Goal: Task Accomplishment & Management: Manage account settings

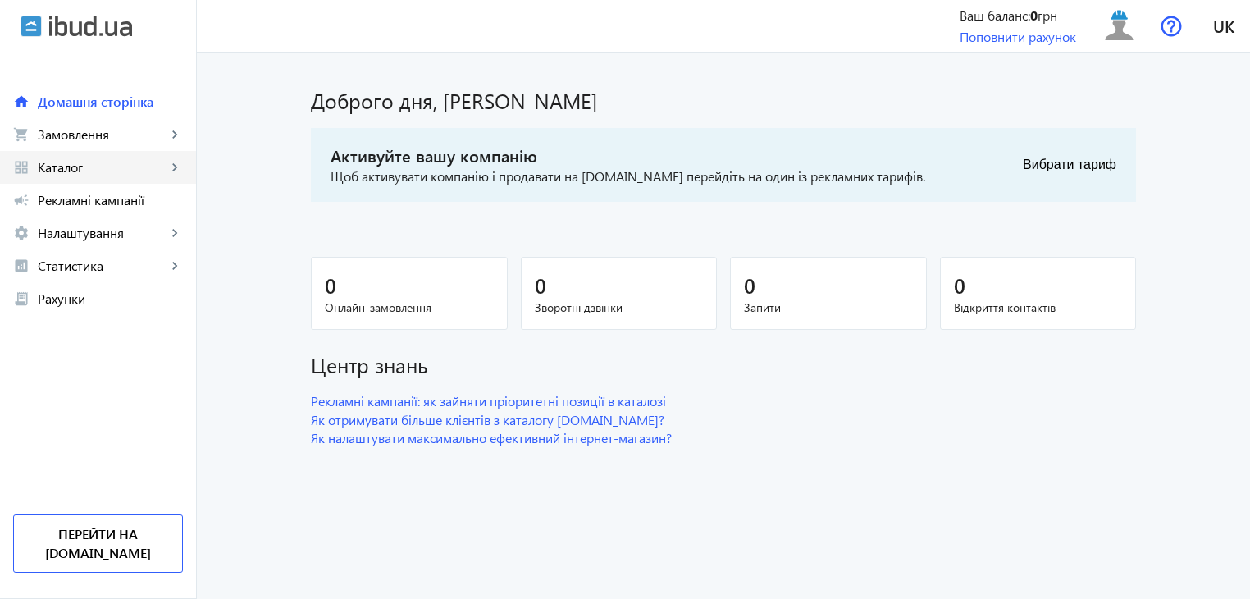
click at [144, 171] on span "Каталог" at bounding box center [102, 167] width 129 height 16
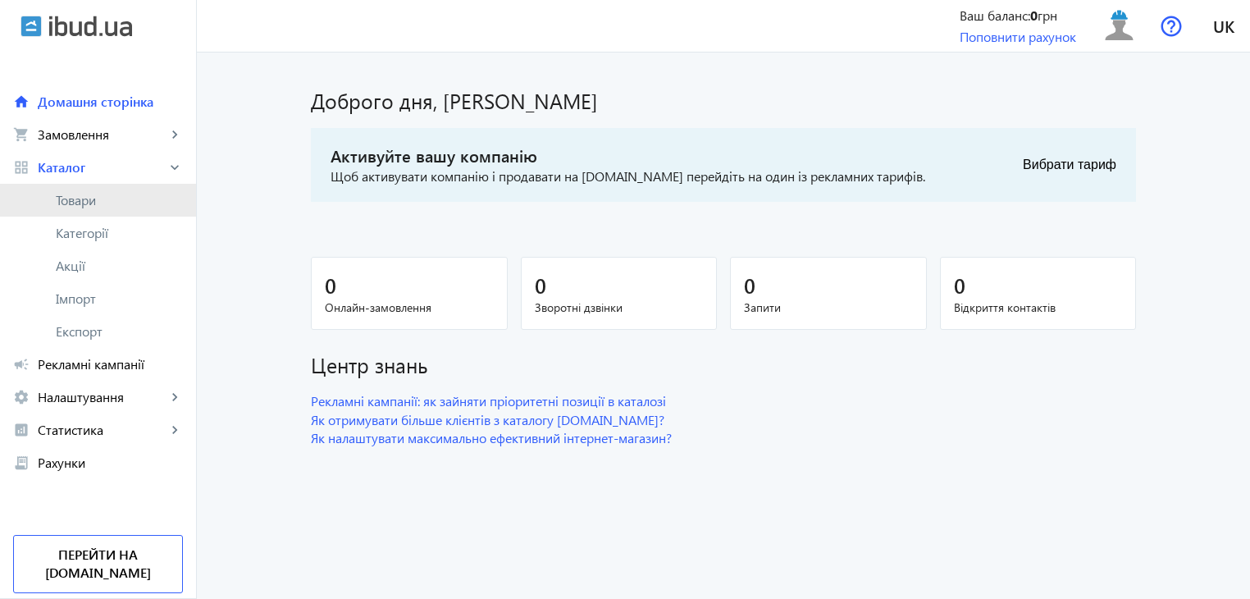
click at [141, 204] on span "Товари" at bounding box center [119, 200] width 127 height 16
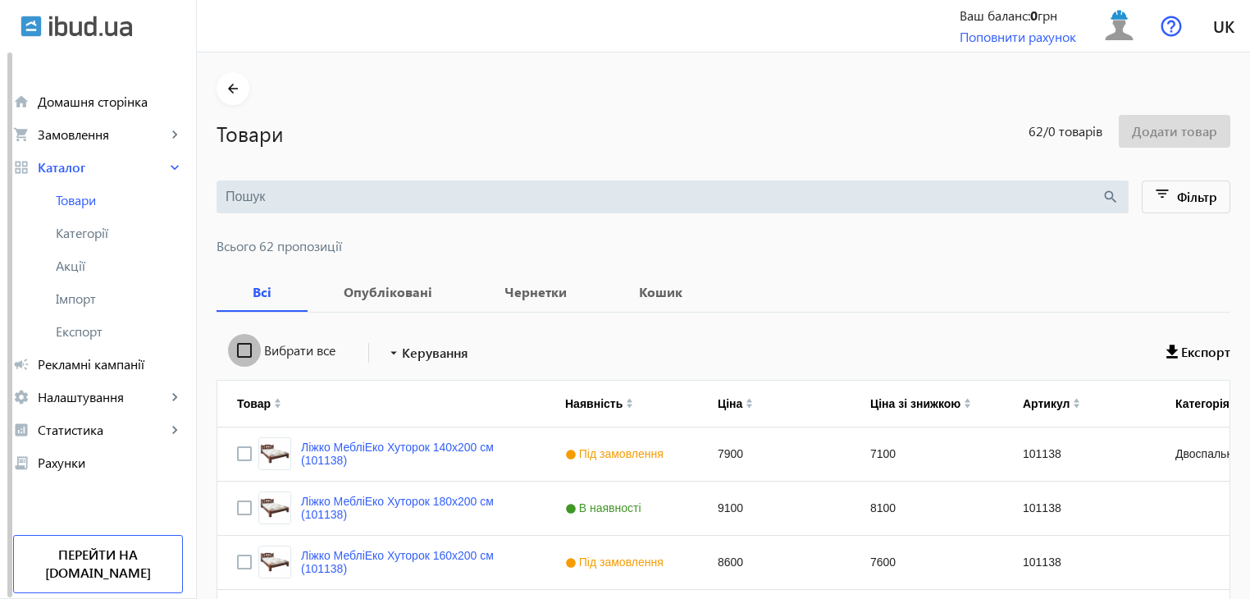
click at [231, 349] on input "Вибрати все" at bounding box center [244, 350] width 33 height 33
checkbox input "true"
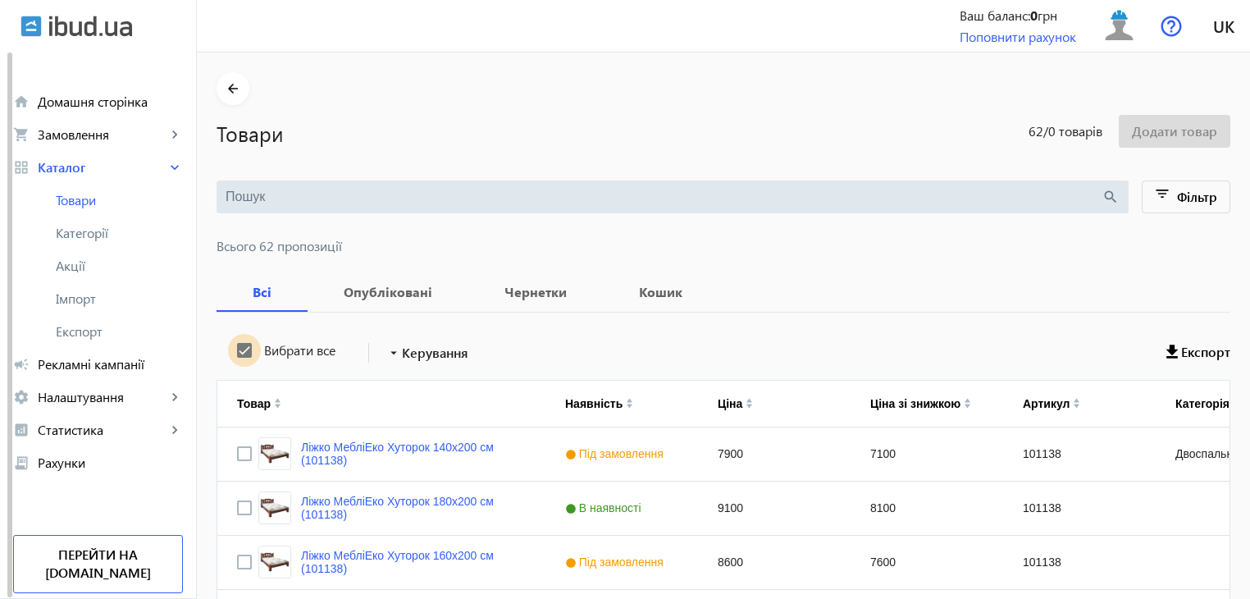
checkbox input "true"
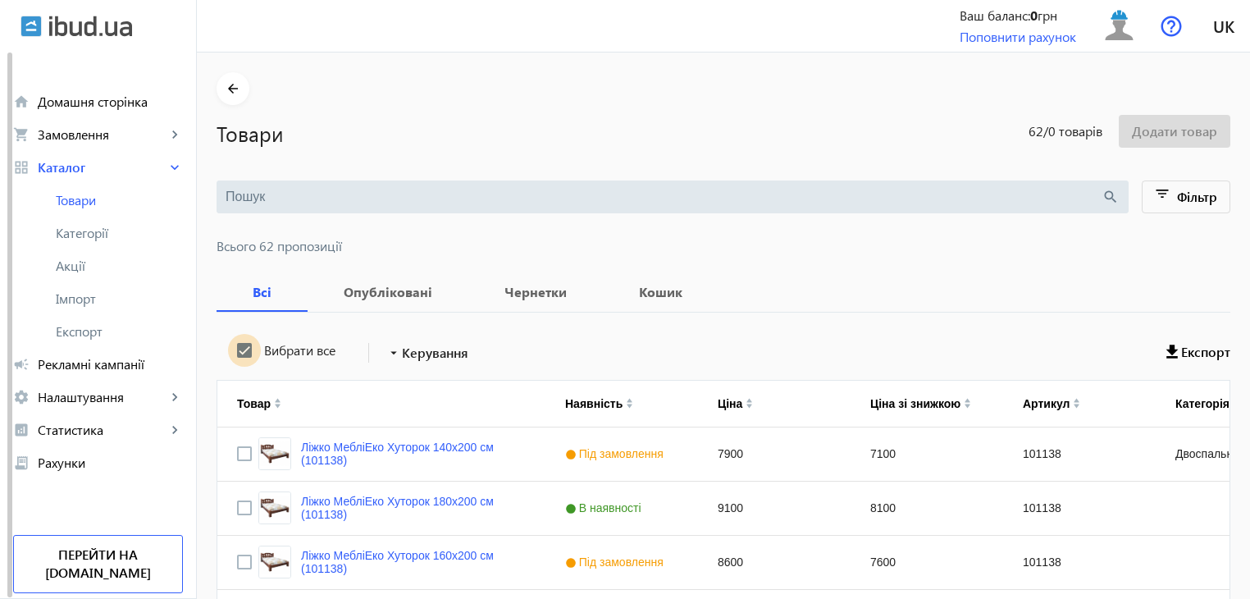
checkbox input "true"
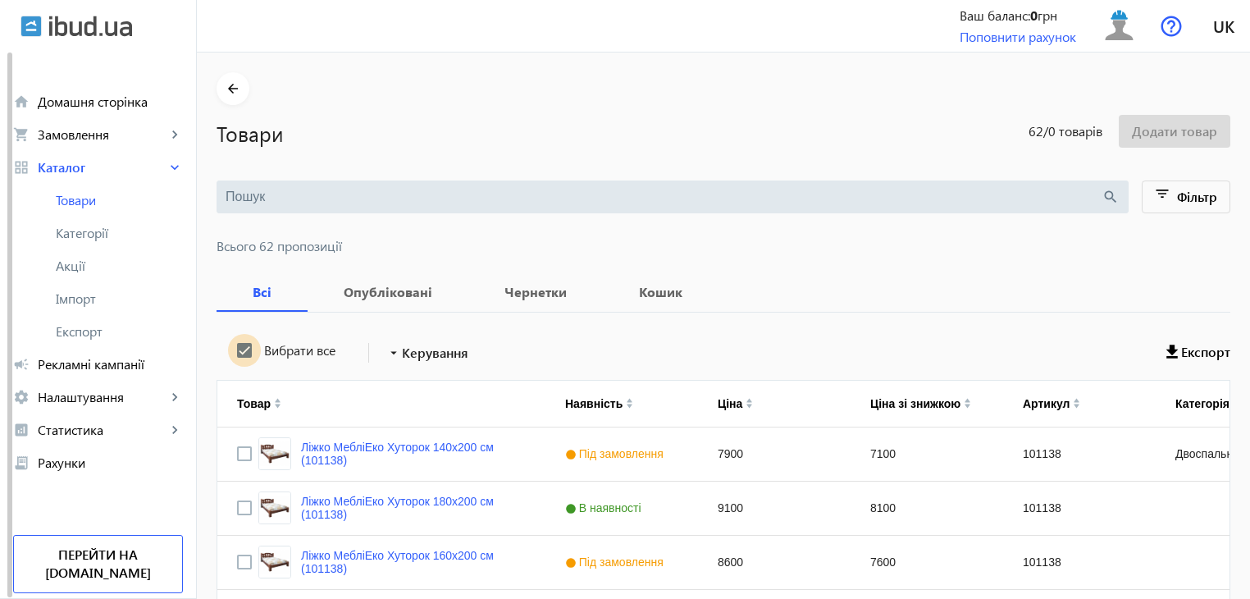
checkbox input "true"
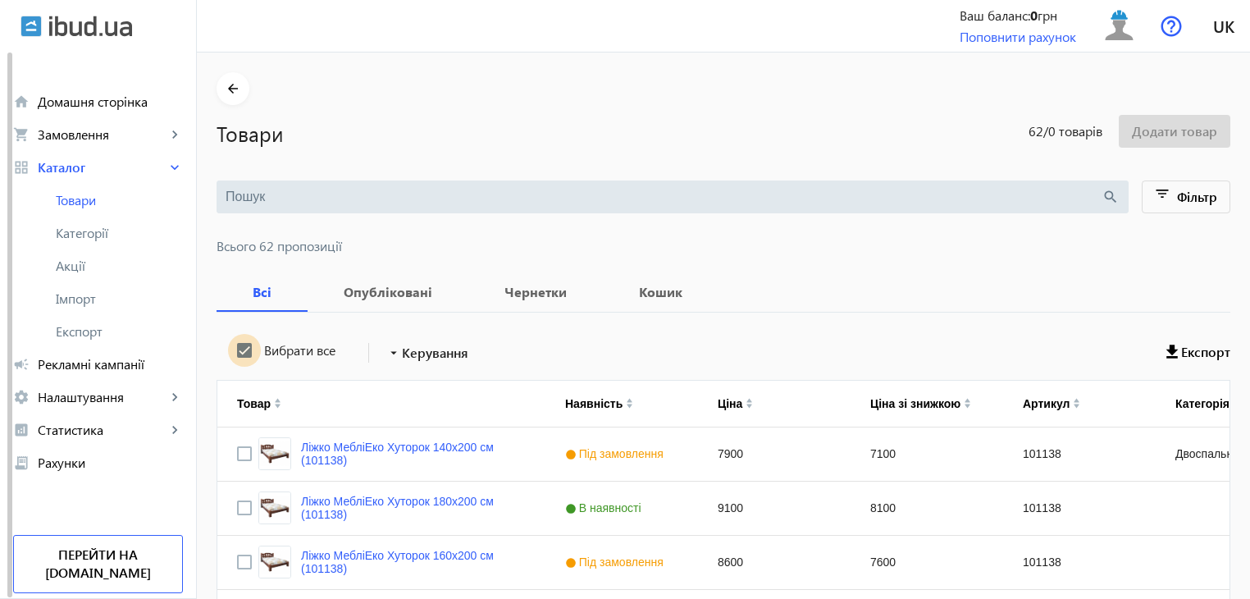
checkbox input "true"
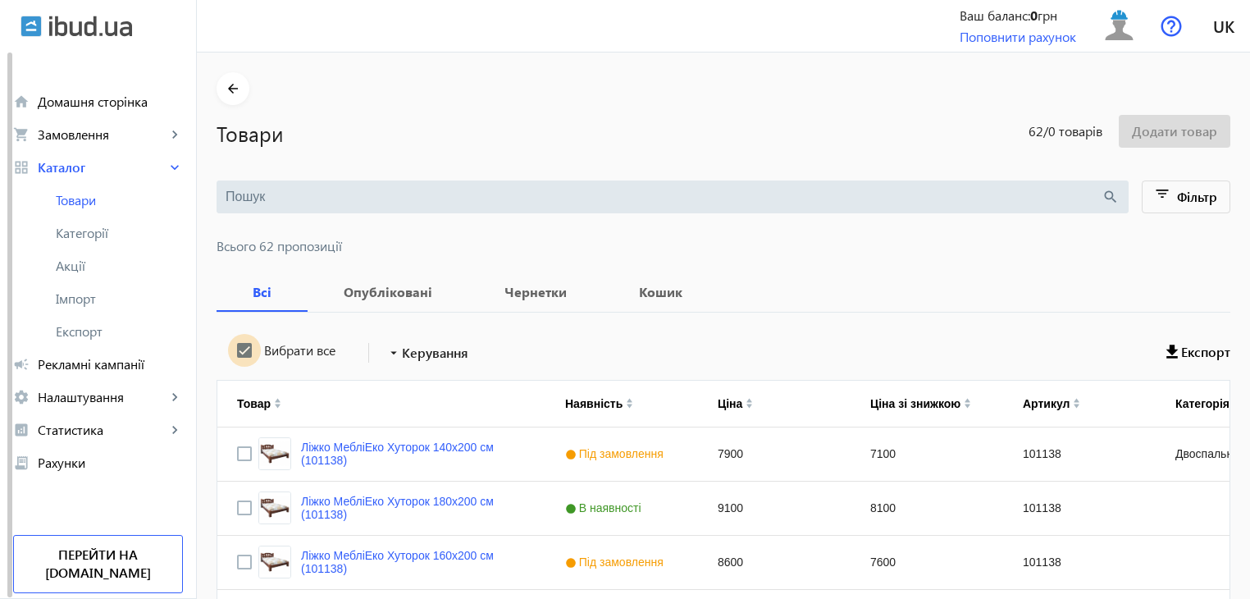
checkbox input "true"
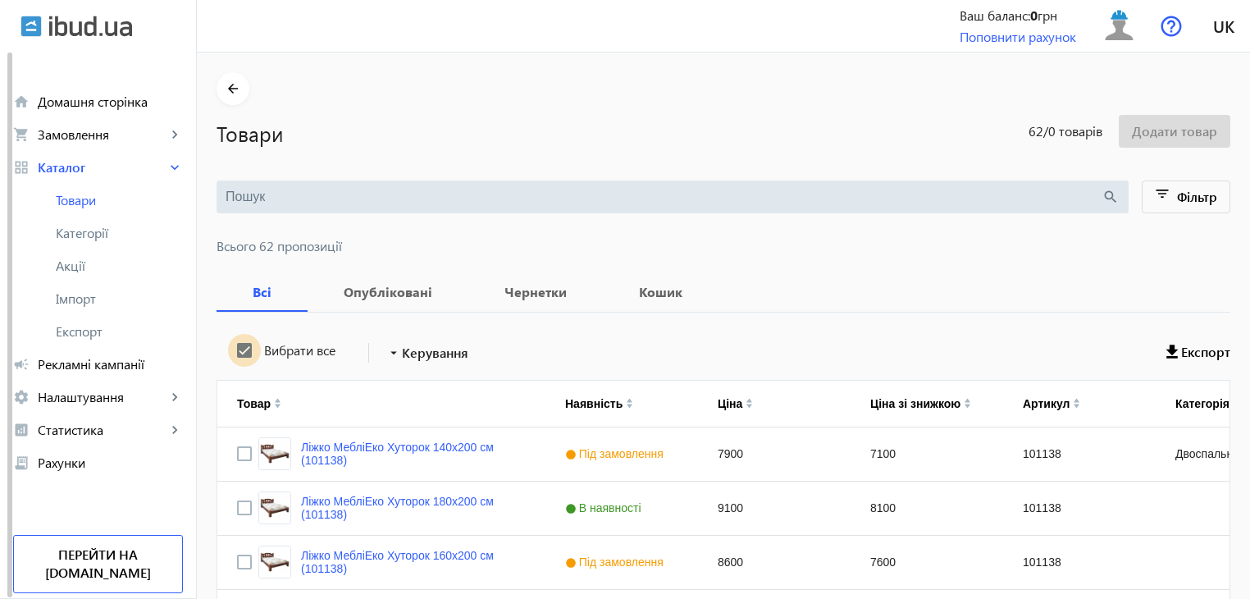
checkbox input "true"
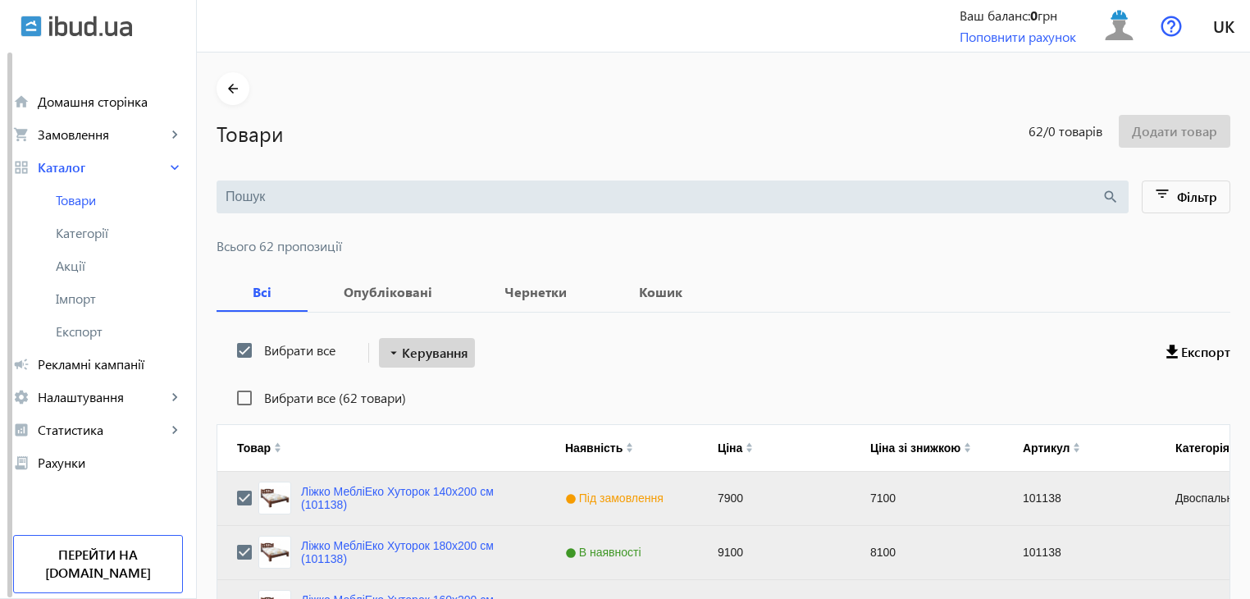
click at [427, 360] on span "Керування" at bounding box center [435, 353] width 66 height 20
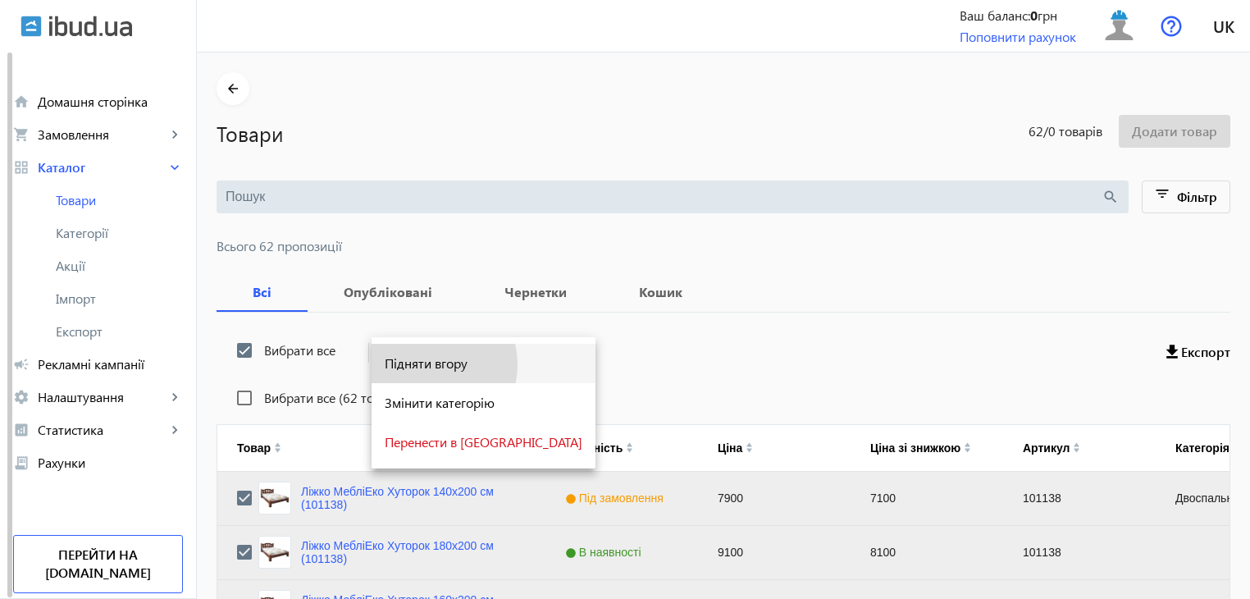
click at [428, 365] on span "Підняти вгору" at bounding box center [484, 363] width 198 height 13
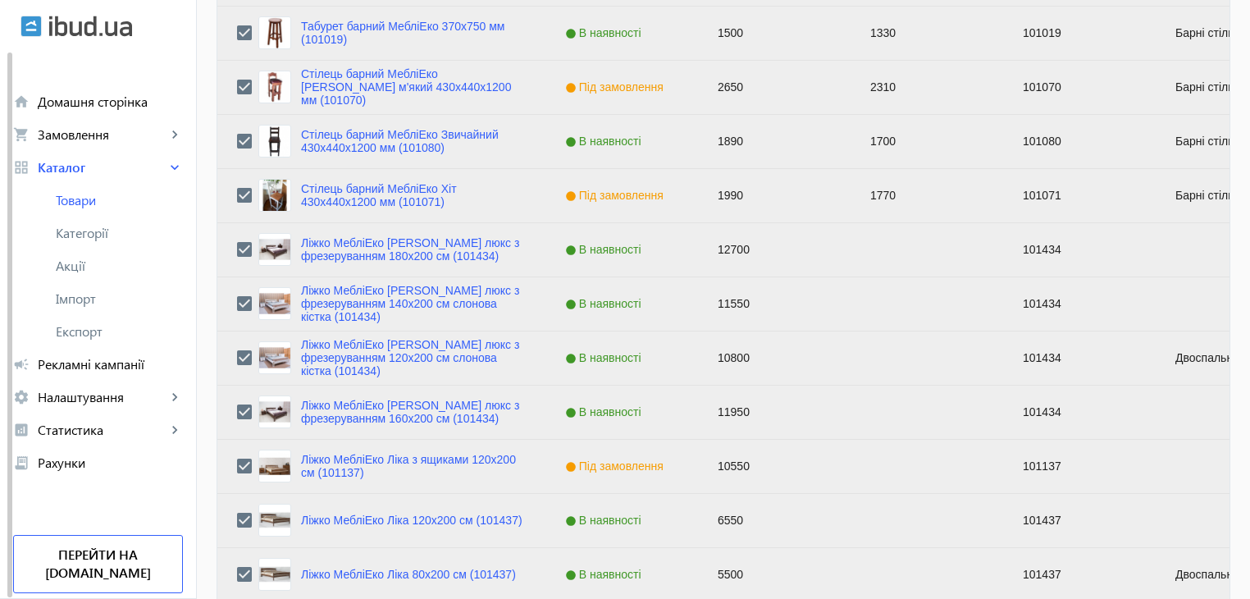
scroll to position [1654, 0]
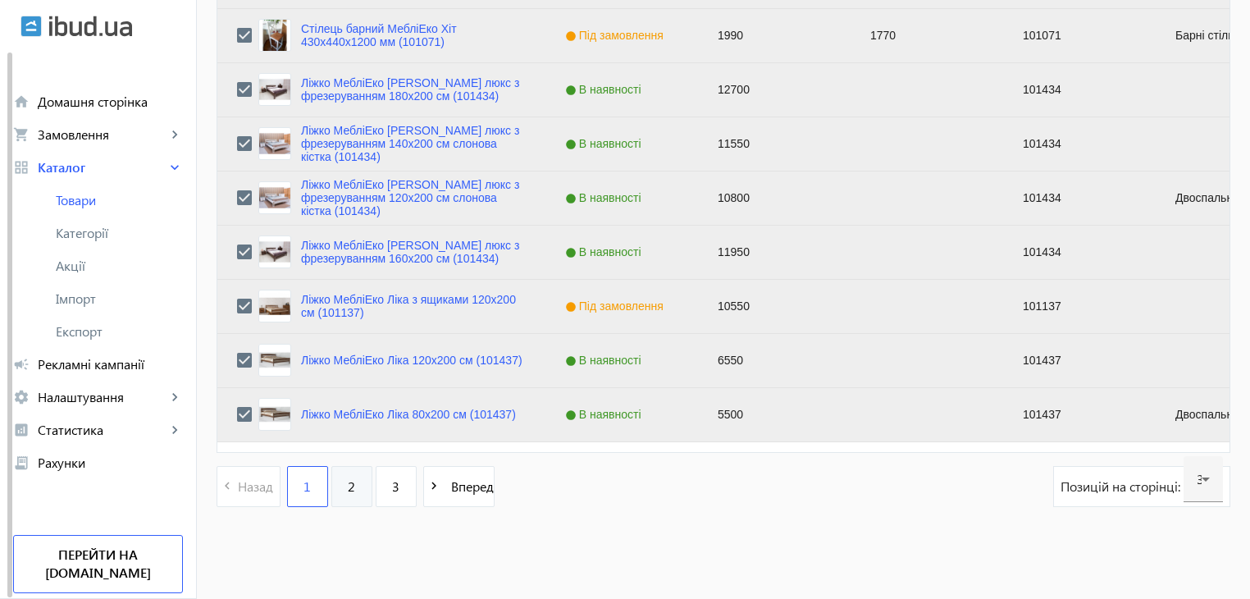
click at [348, 484] on span "2" at bounding box center [351, 486] width 7 height 18
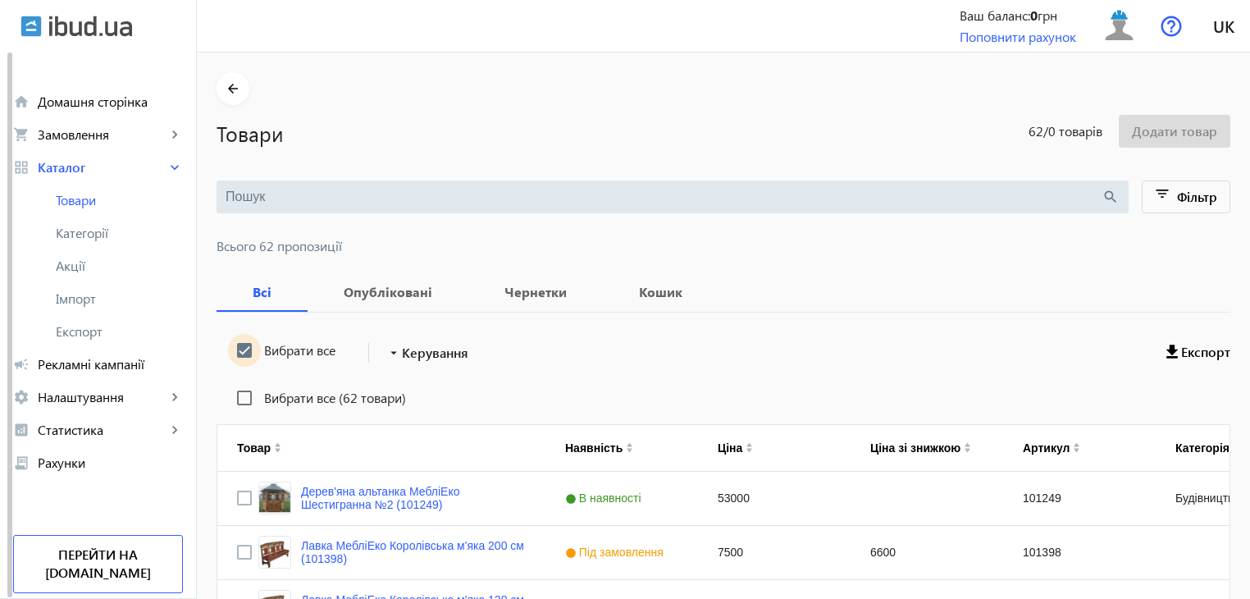
click at [242, 350] on input "Вибрати все" at bounding box center [244, 350] width 33 height 33
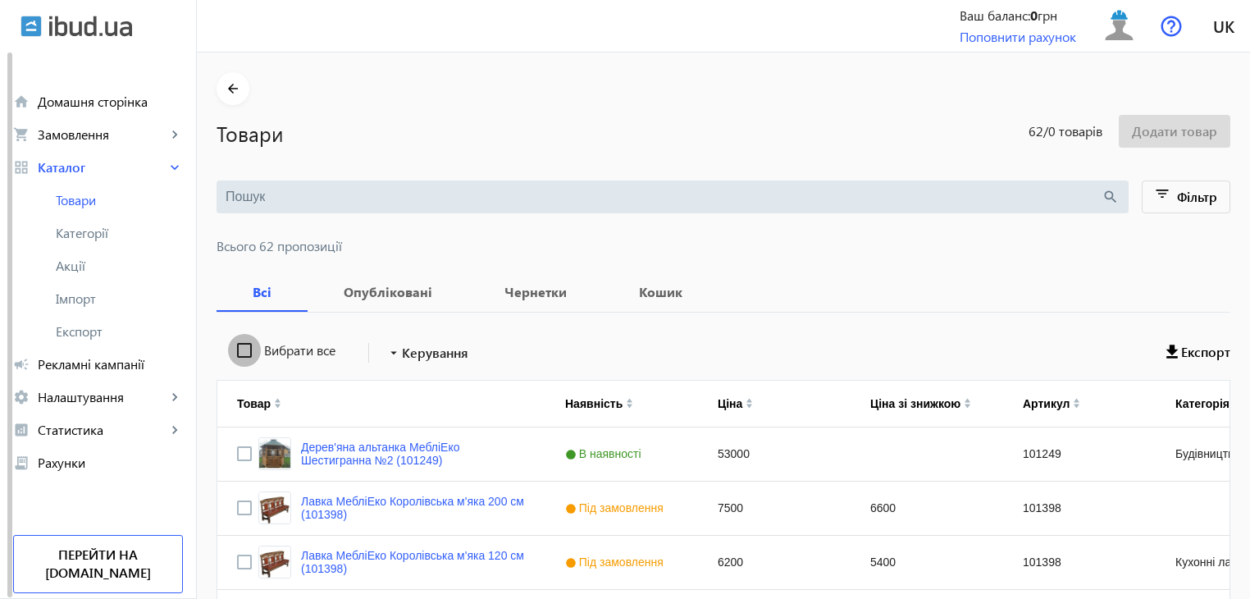
click at [242, 350] on input "Вибрати все" at bounding box center [244, 350] width 33 height 33
checkbox input "true"
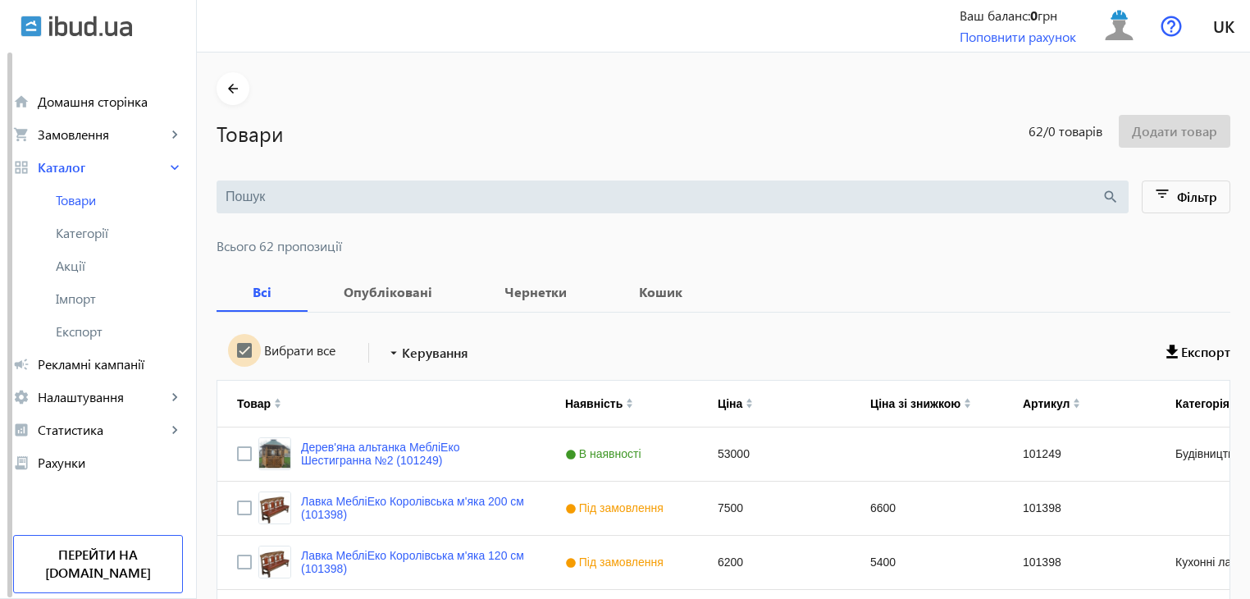
checkbox input "true"
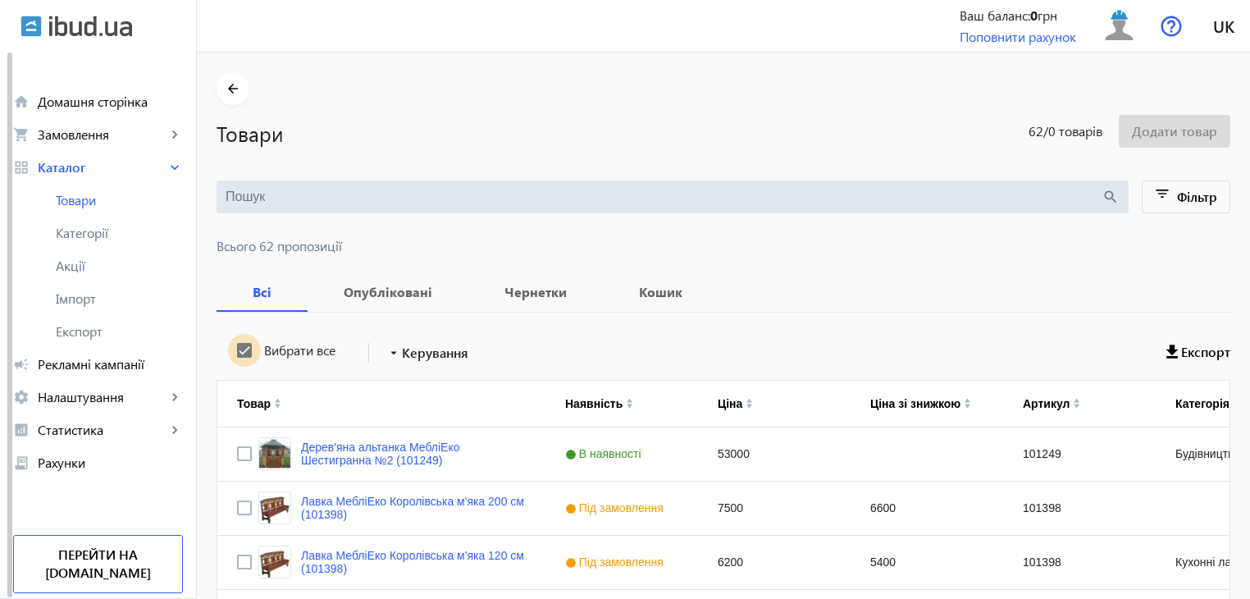
checkbox input "true"
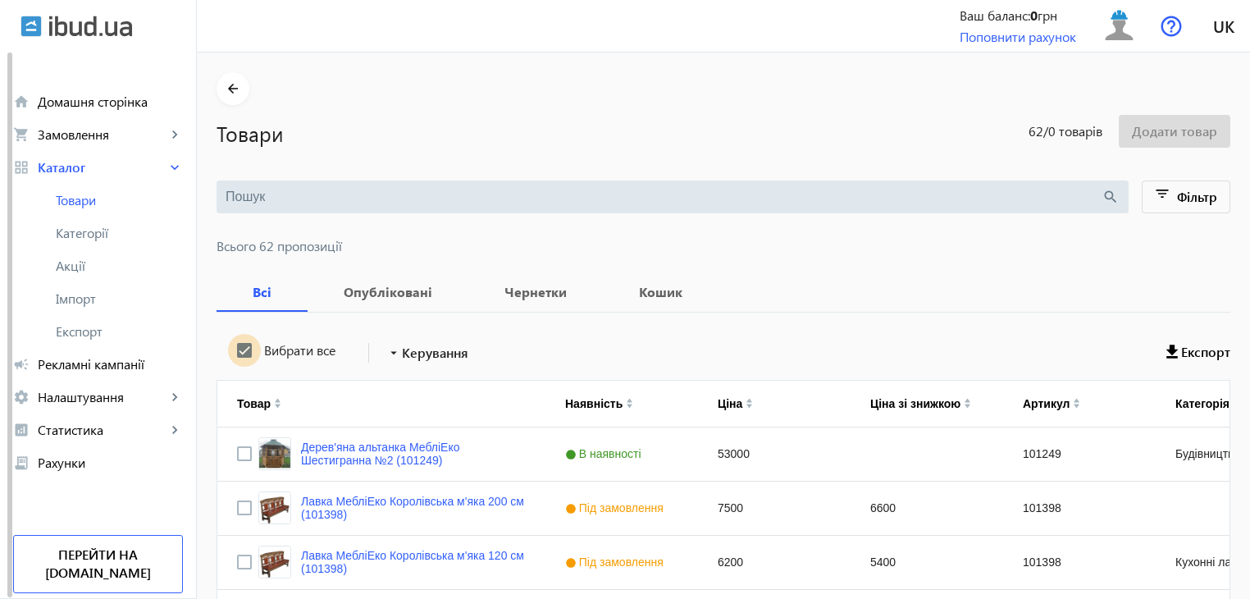
checkbox input "true"
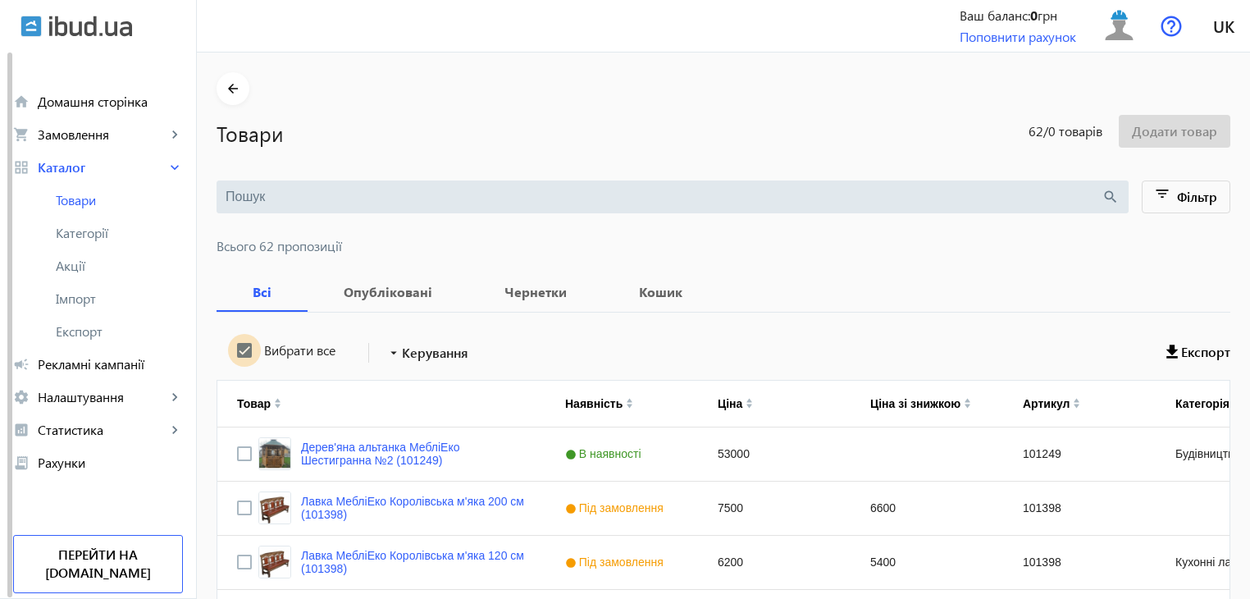
checkbox input "true"
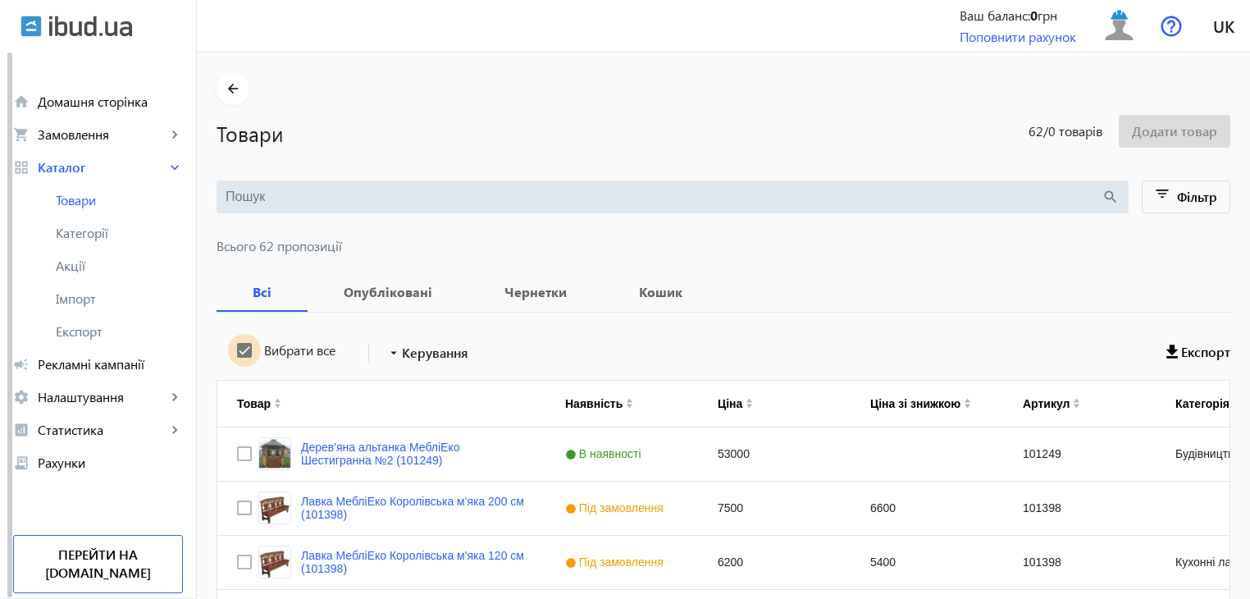
checkbox input "true"
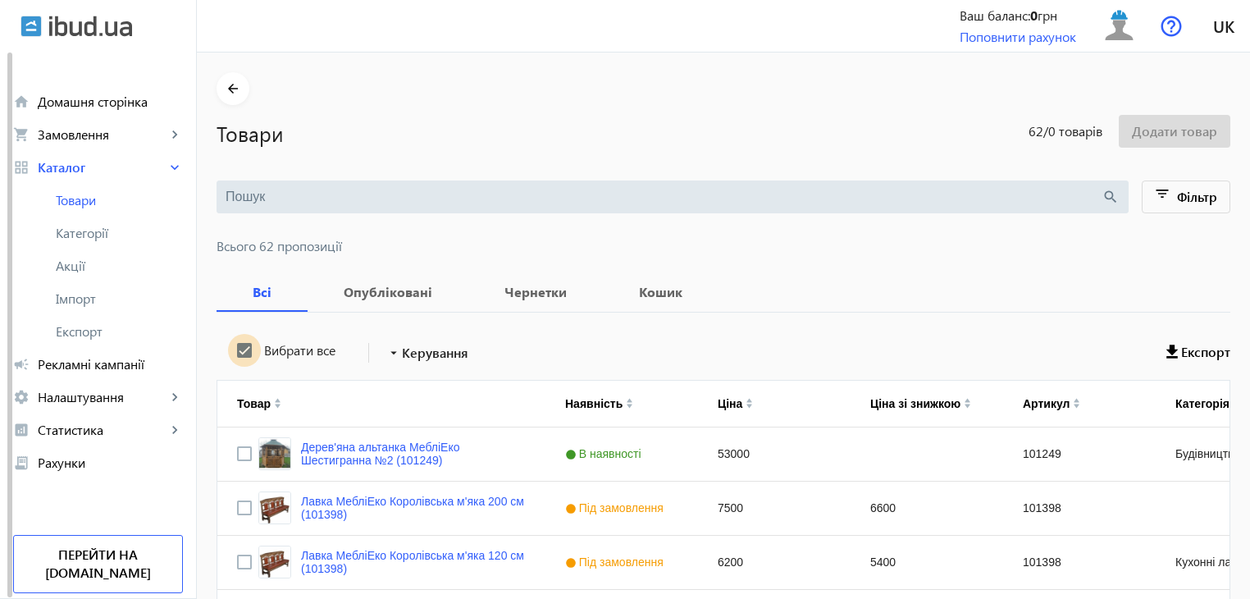
checkbox input "true"
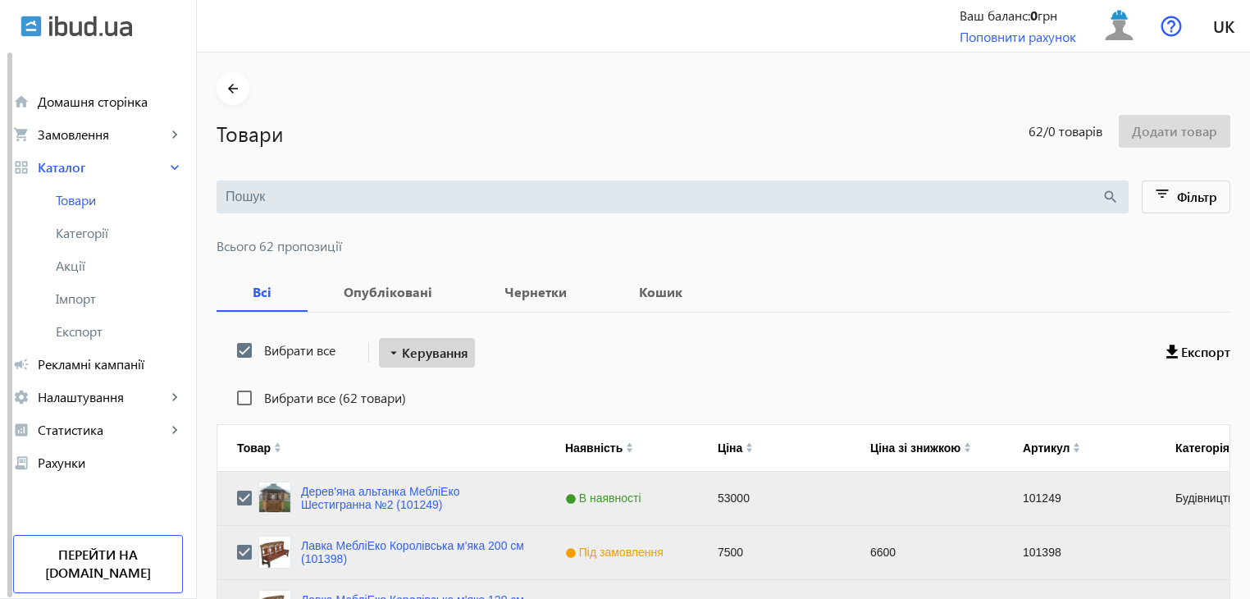
click at [455, 359] on span "Керування" at bounding box center [435, 353] width 66 height 20
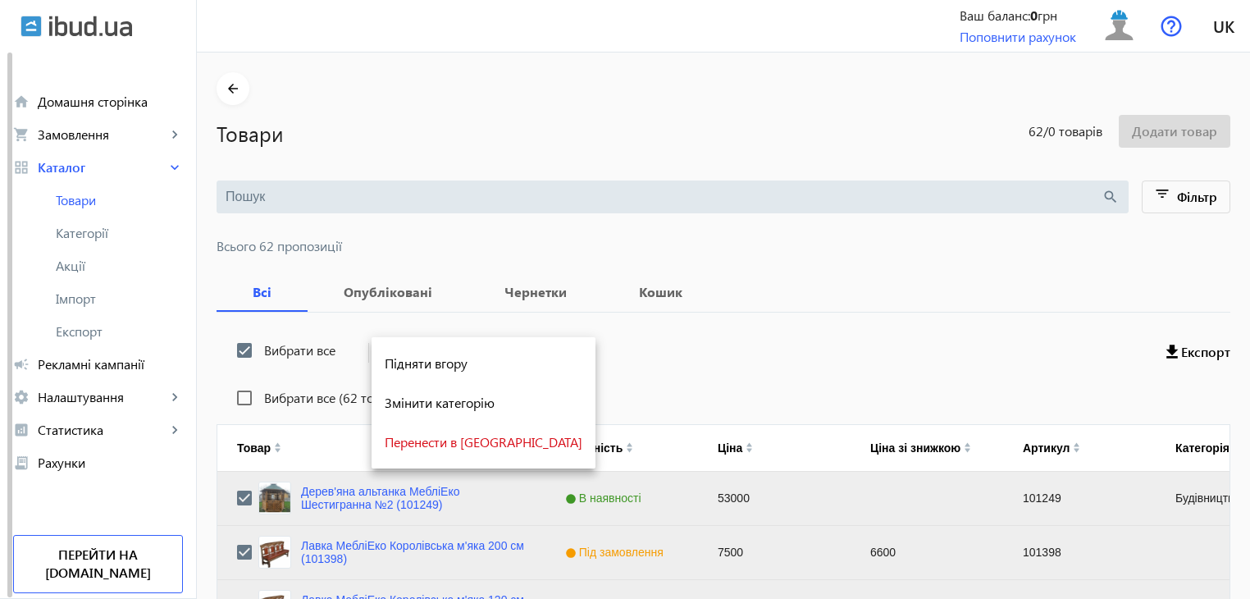
click at [451, 370] on span "Підняти вгору" at bounding box center [484, 363] width 198 height 13
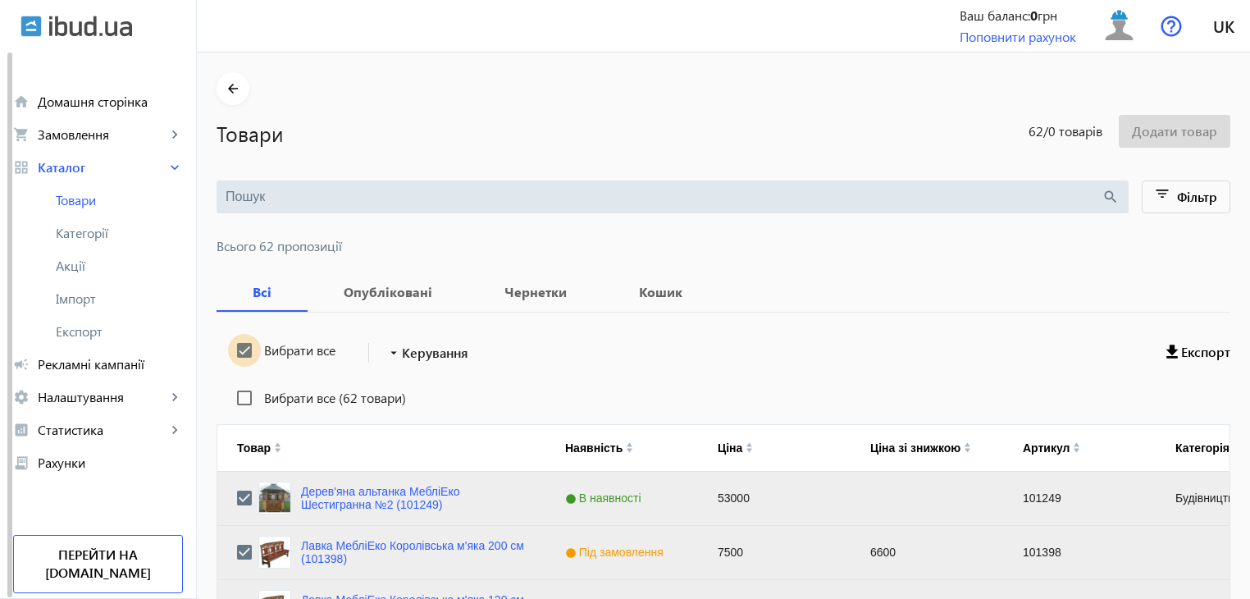
click at [240, 346] on input "Вибрати все" at bounding box center [244, 350] width 33 height 33
checkbox input "false"
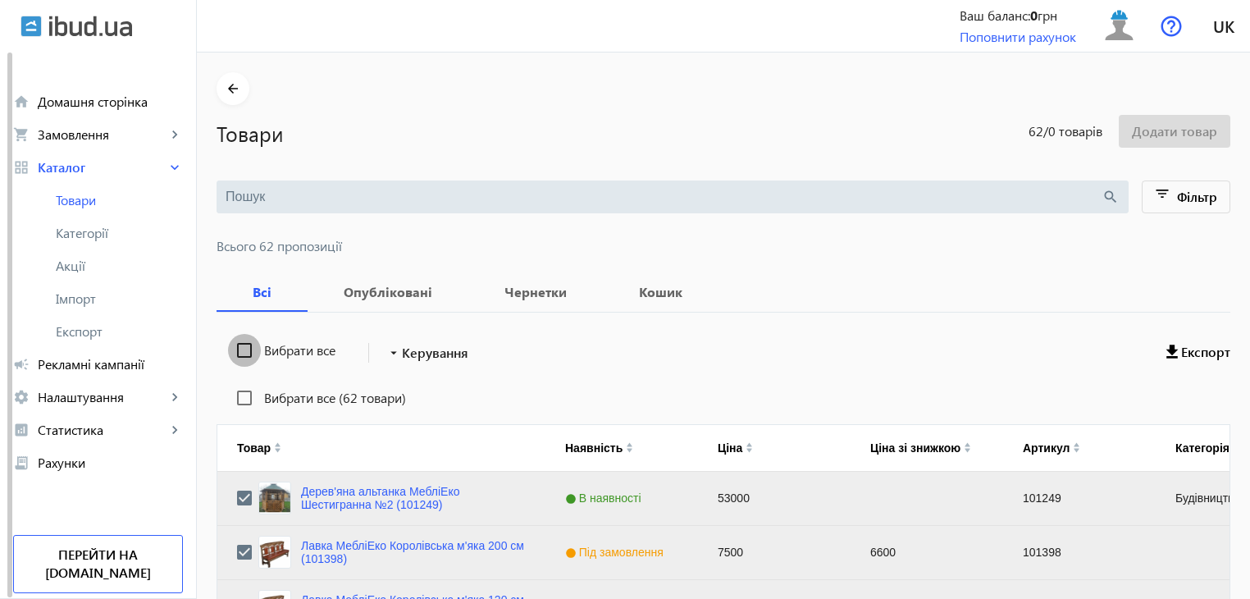
checkbox input "false"
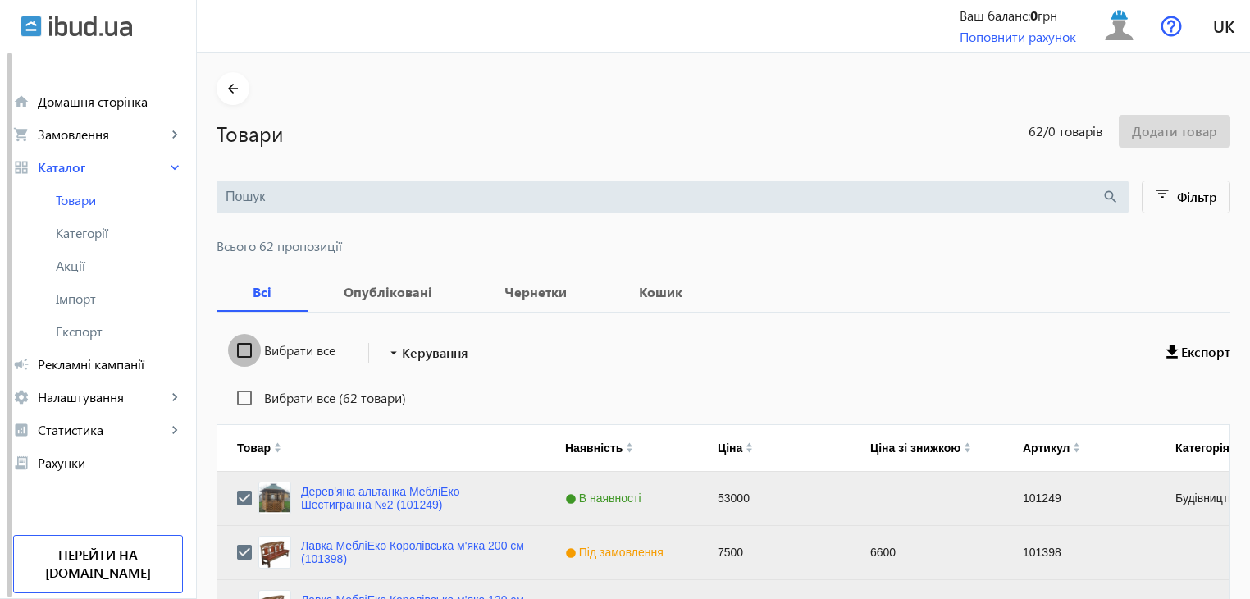
checkbox input "false"
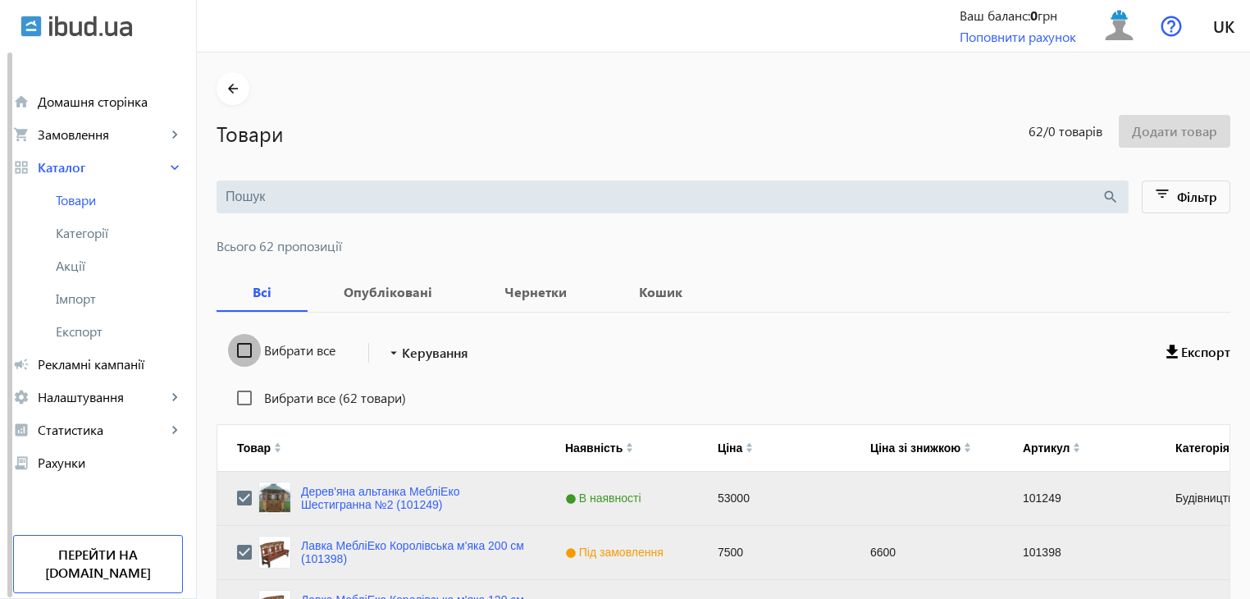
checkbox input "false"
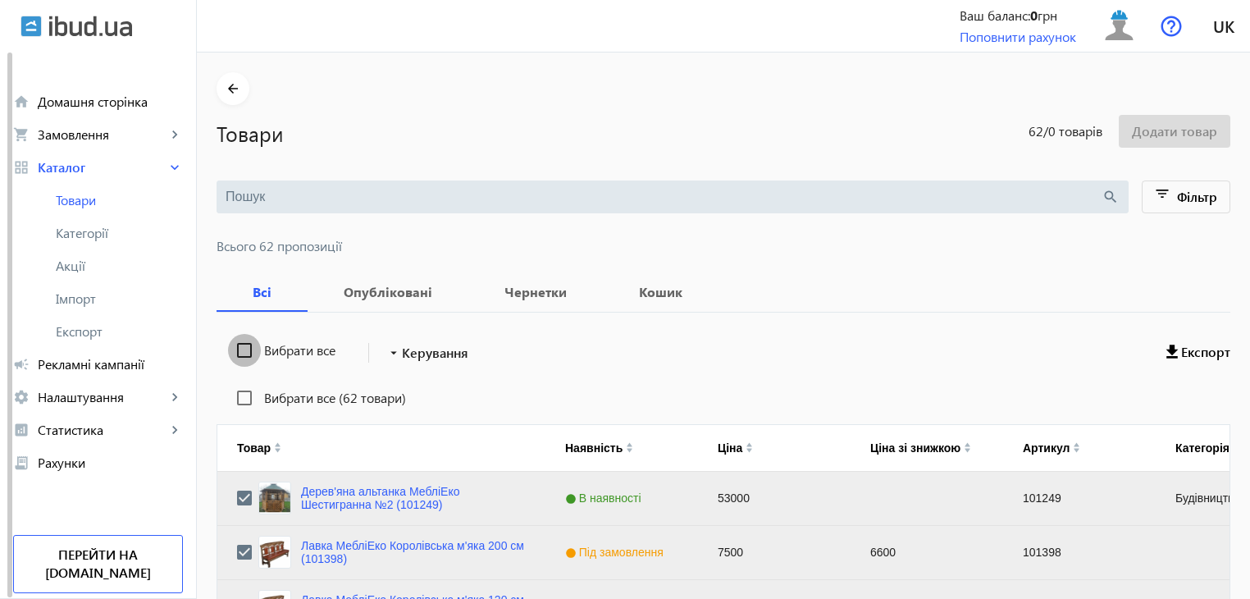
checkbox input "false"
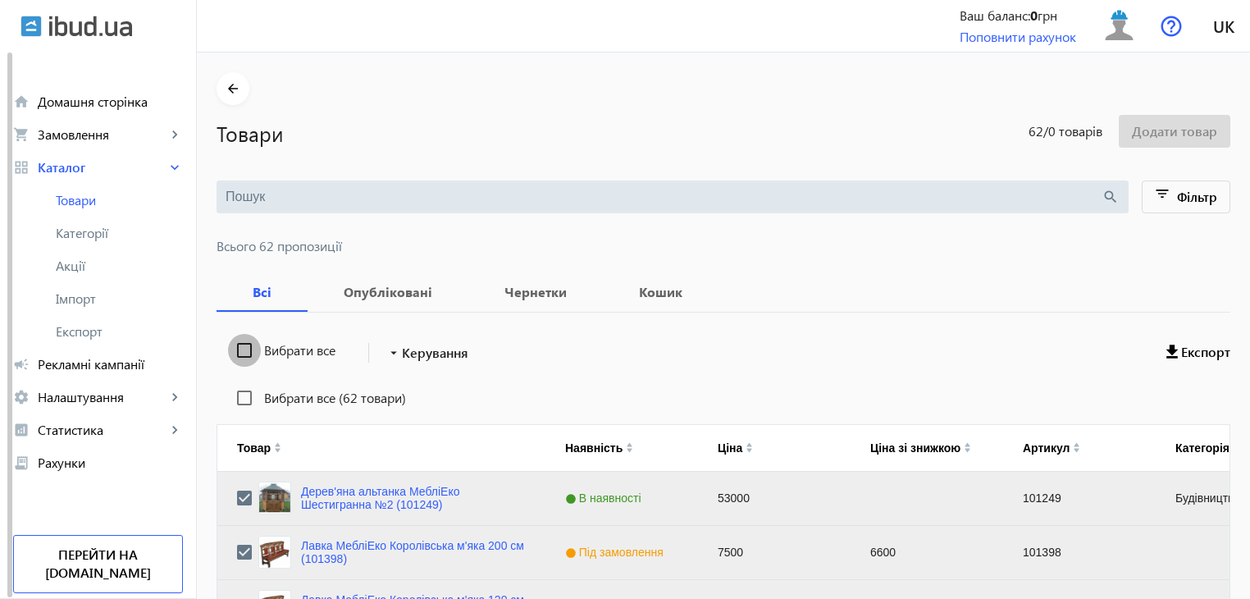
checkbox input "false"
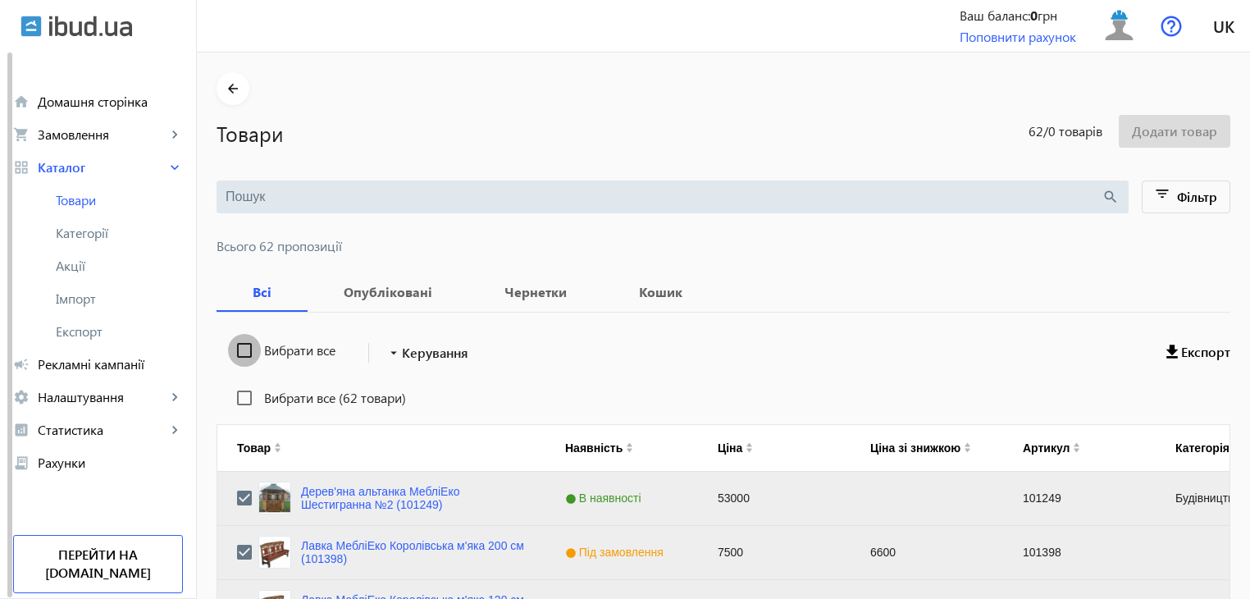
checkbox input "false"
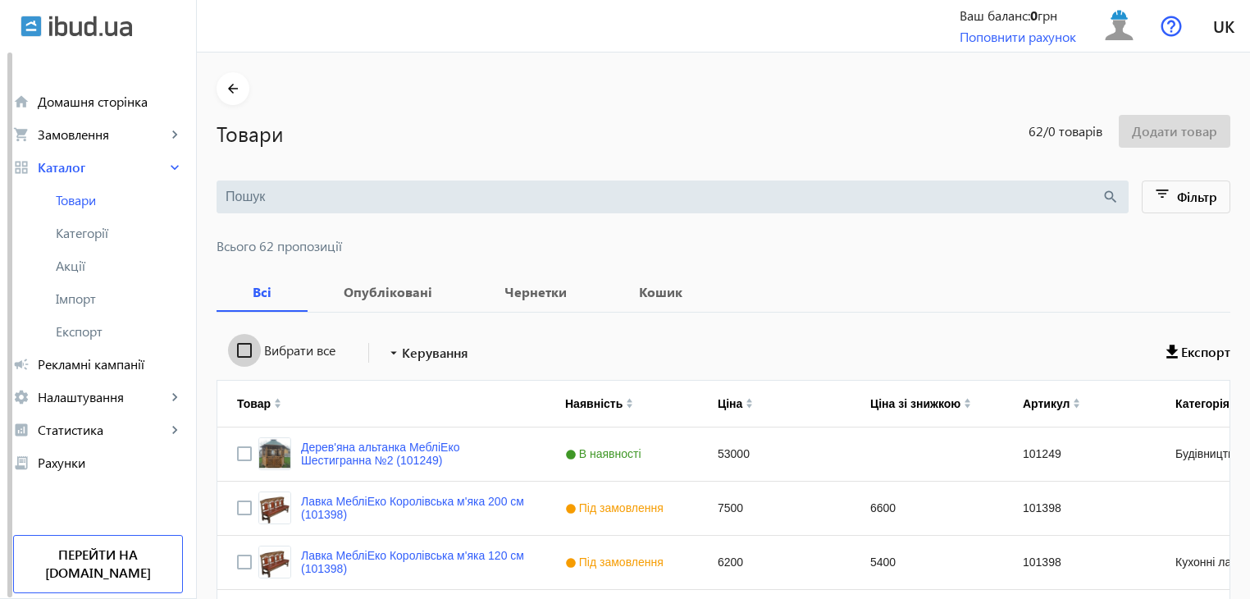
click at [240, 346] on input "Вибрати все" at bounding box center [244, 350] width 33 height 33
checkbox input "true"
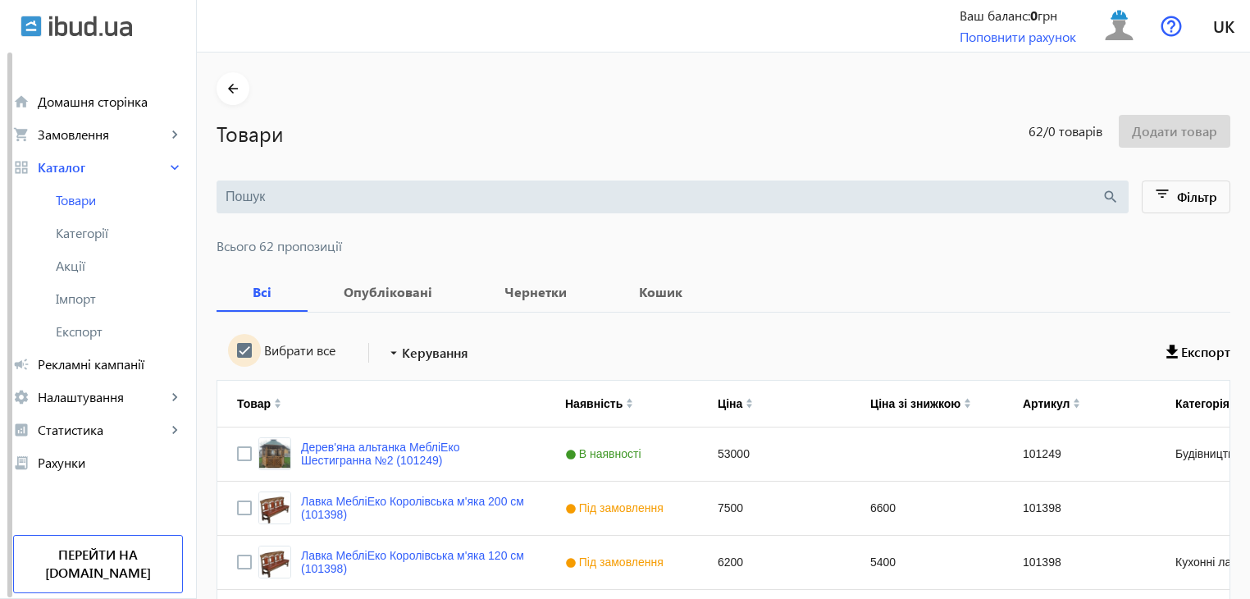
checkbox input "true"
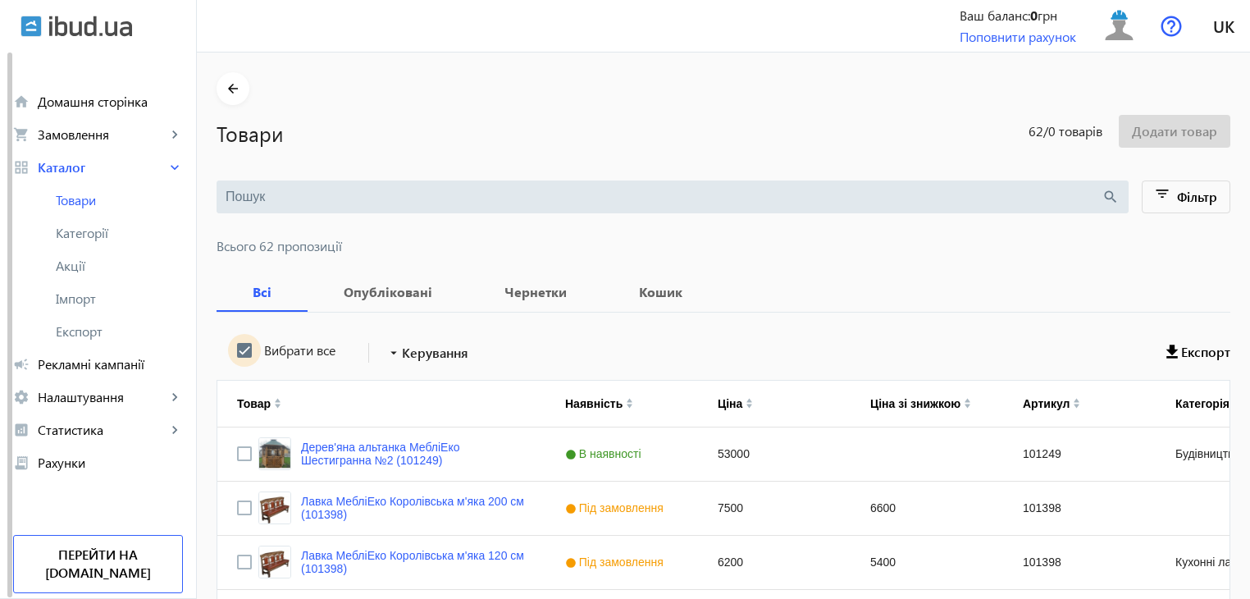
checkbox input "true"
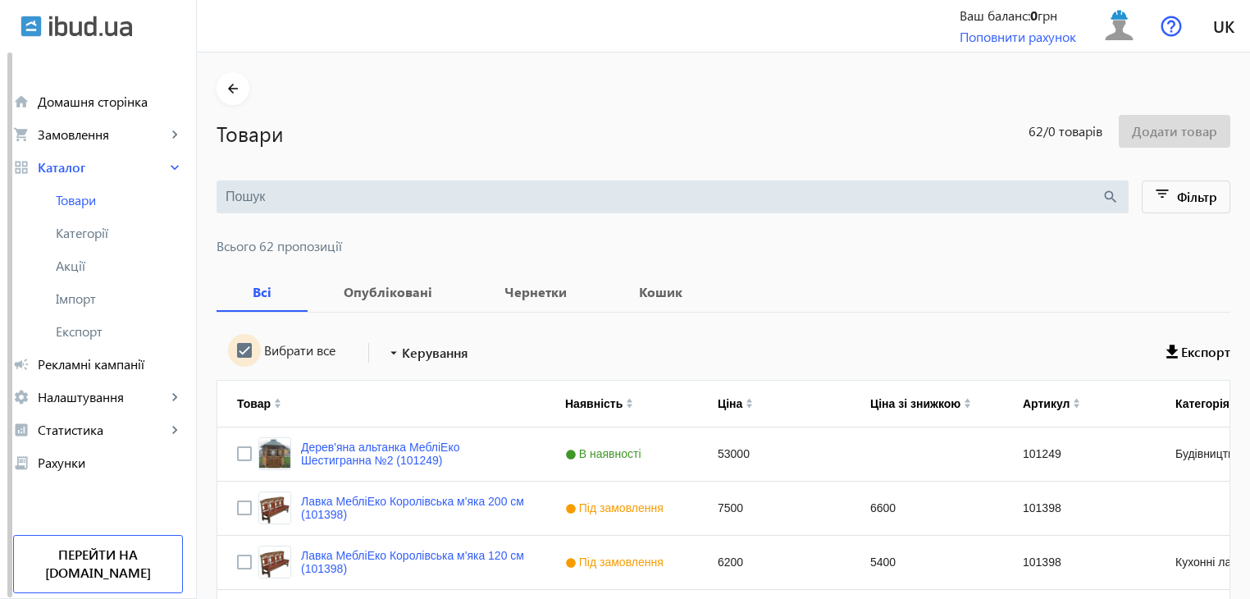
checkbox input "true"
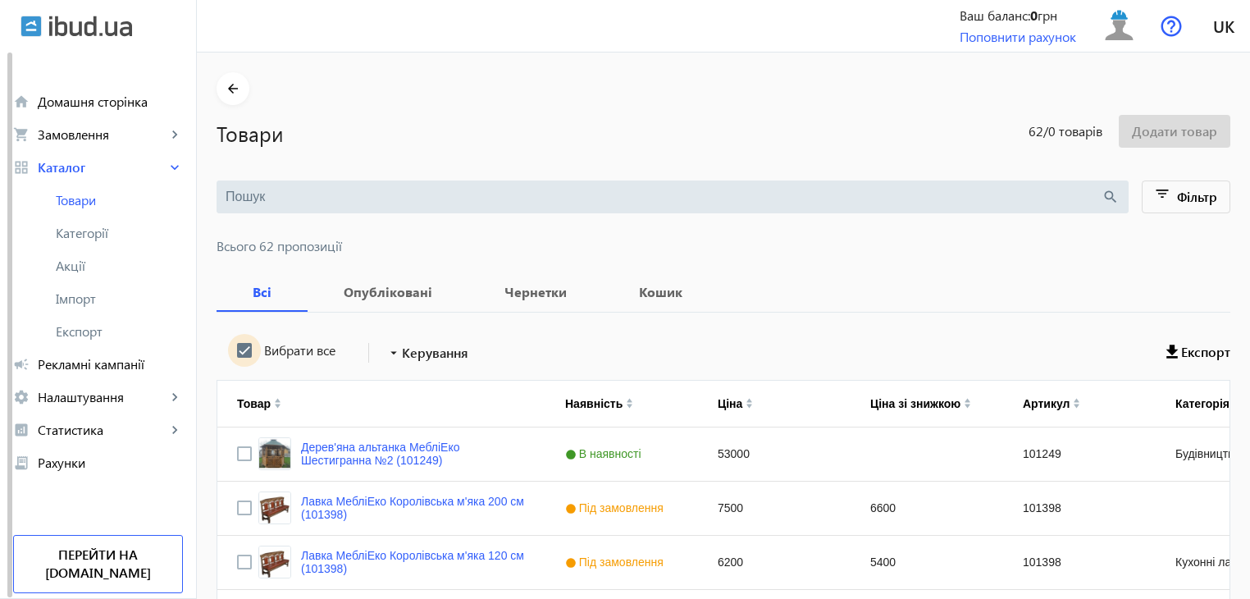
checkbox input "true"
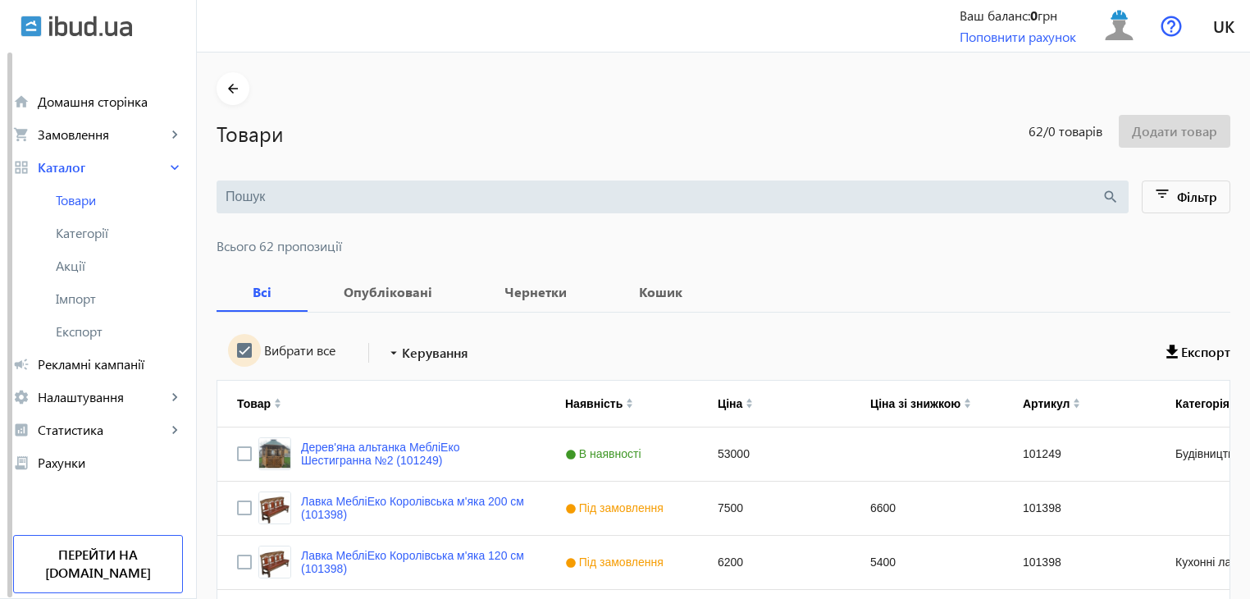
checkbox input "true"
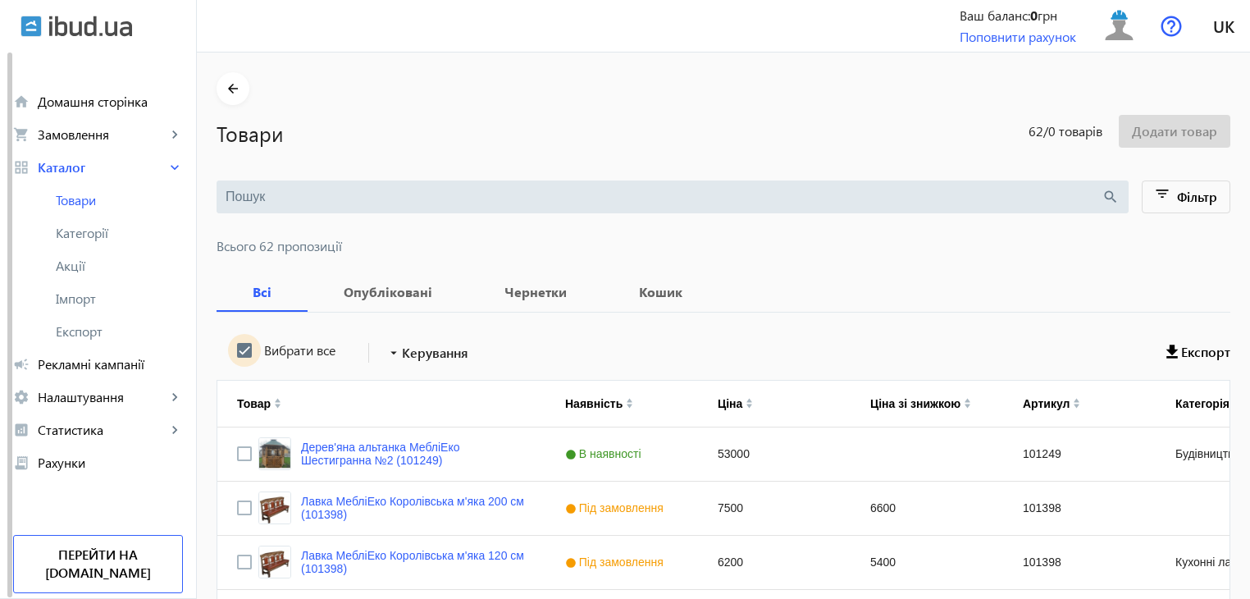
checkbox input "true"
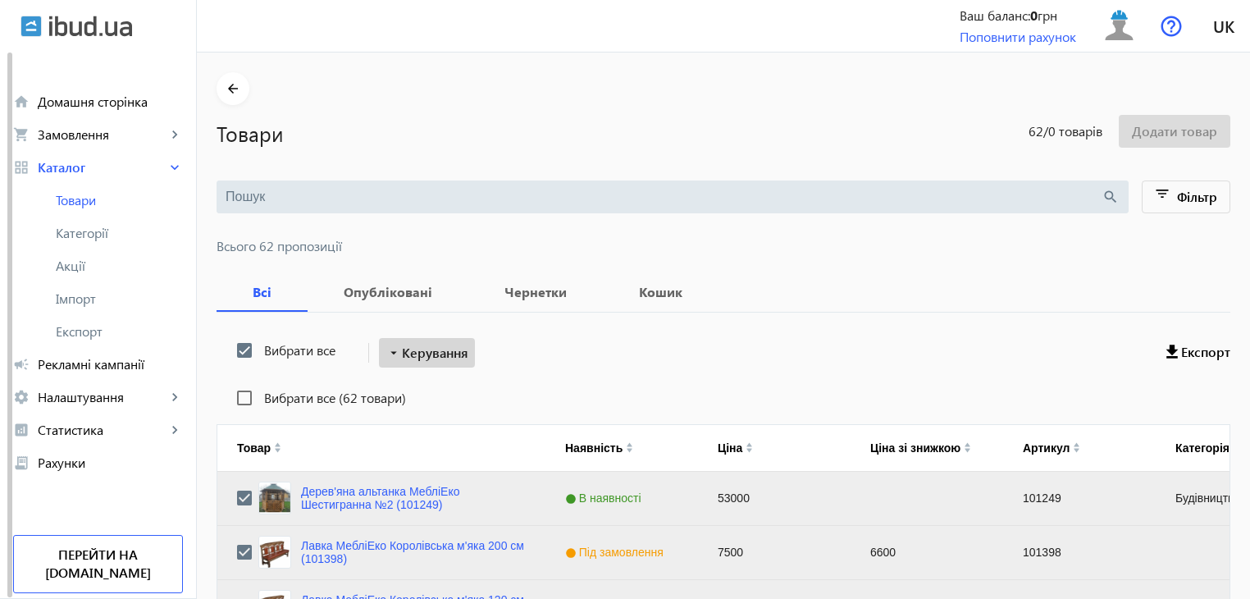
click at [433, 349] on span "Керування" at bounding box center [435, 353] width 66 height 20
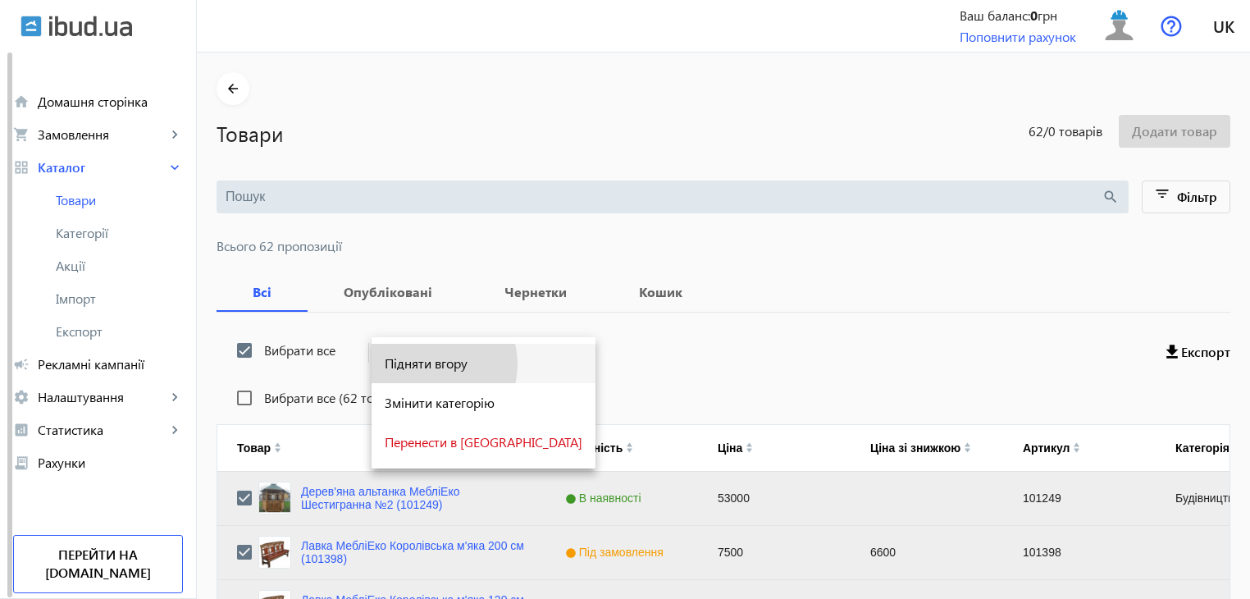
click at [433, 364] on span "Підняти вгору" at bounding box center [484, 363] width 198 height 13
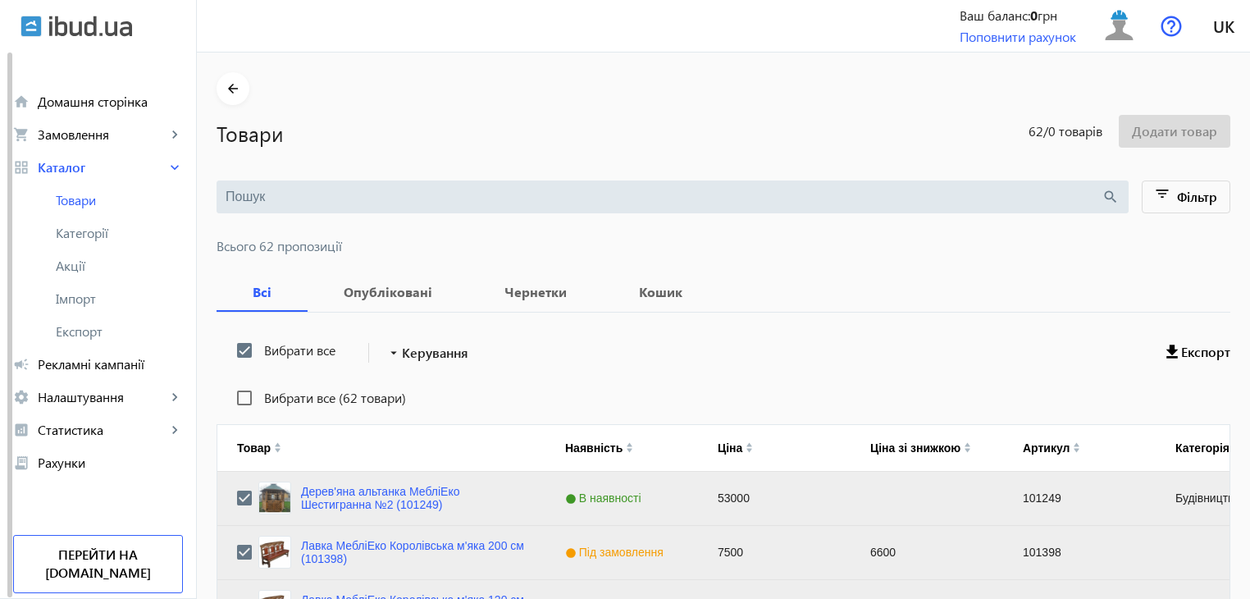
scroll to position [1654, 0]
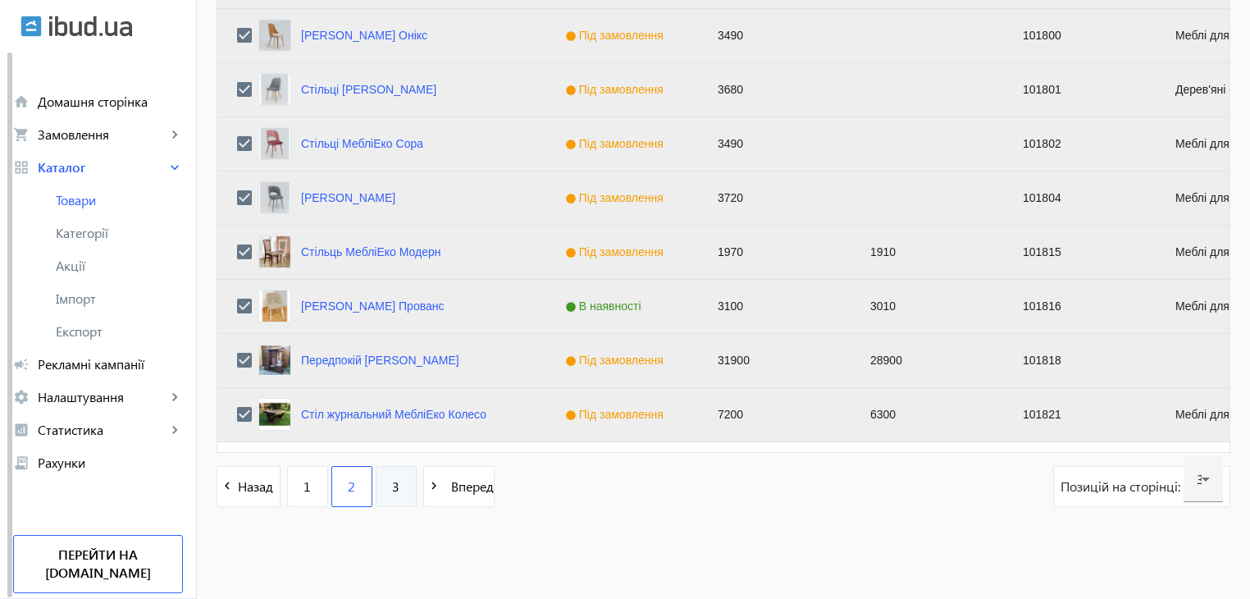
click at [393, 488] on link "3" at bounding box center [396, 486] width 41 height 41
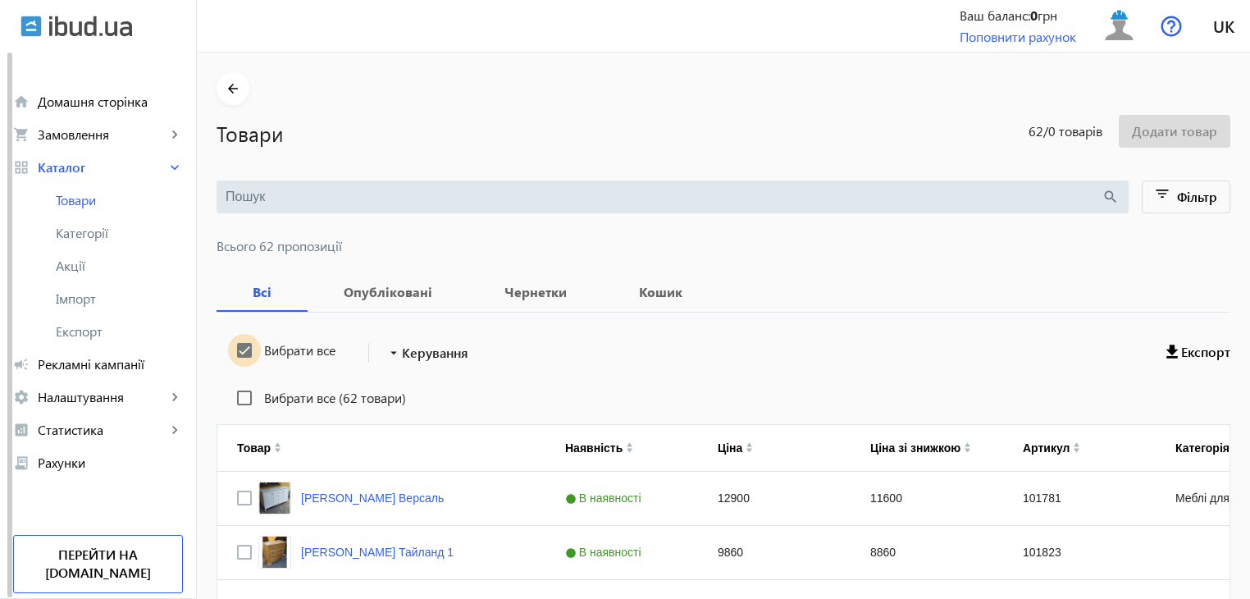
click at [238, 352] on input "Вибрати все" at bounding box center [244, 350] width 33 height 33
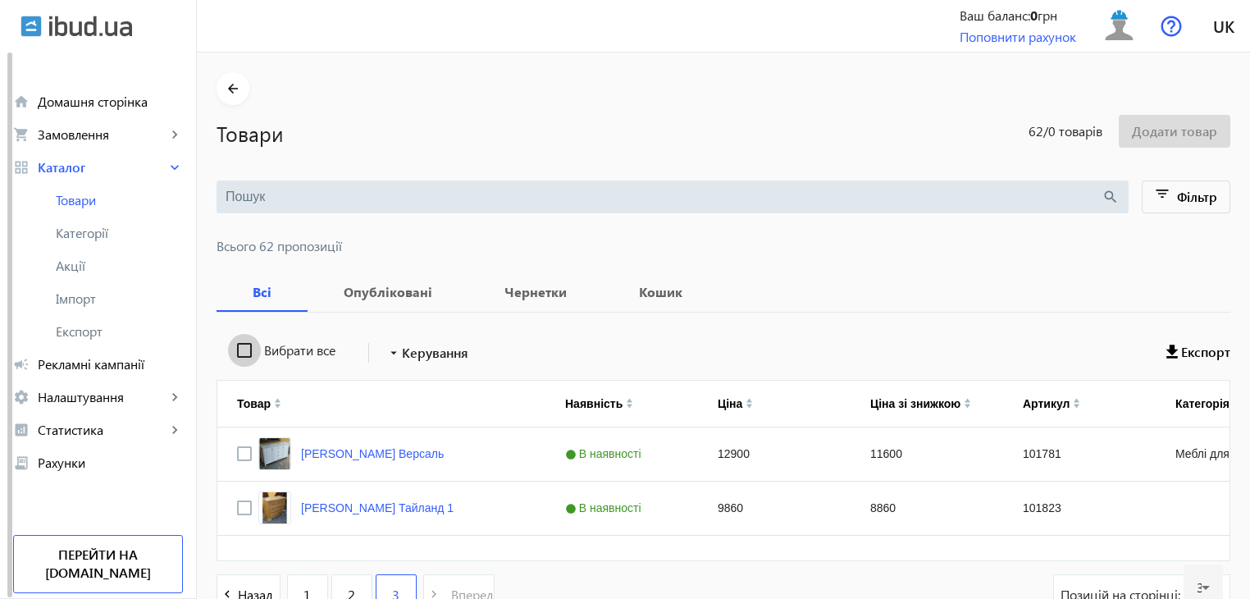
click at [238, 352] on input "Вибрати все" at bounding box center [244, 350] width 33 height 33
checkbox input "true"
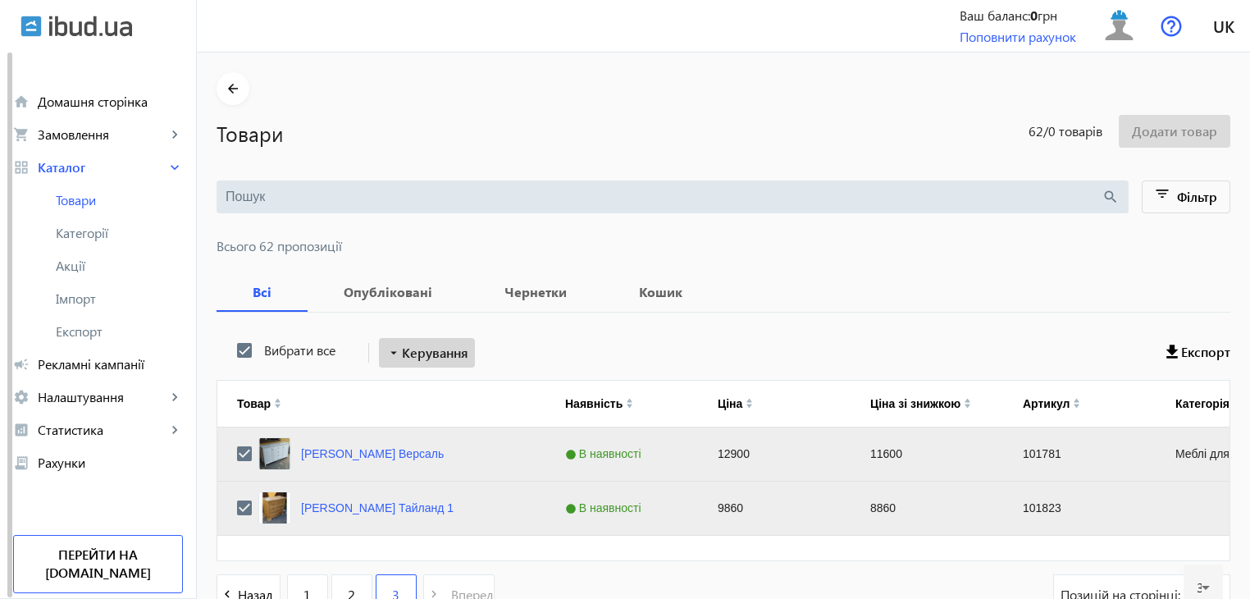
click at [436, 349] on span "Керування" at bounding box center [435, 353] width 66 height 20
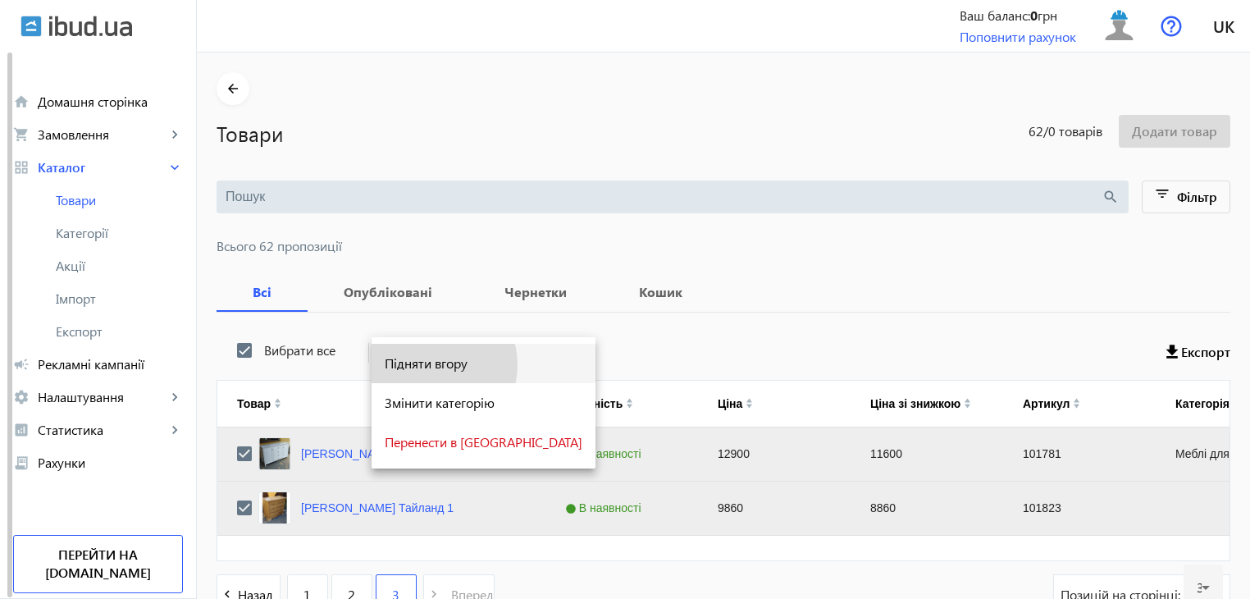
click at [431, 365] on span "Підняти вгору" at bounding box center [484, 363] width 198 height 13
